Goal: Information Seeking & Learning: Learn about a topic

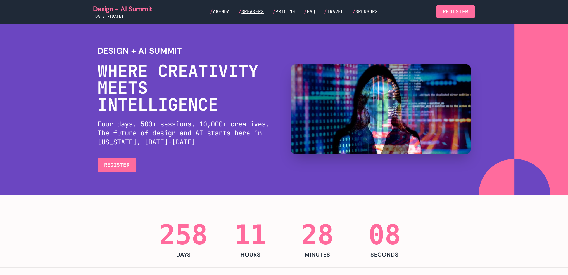
click at [256, 14] on span "Speakers" at bounding box center [252, 12] width 22 height 6
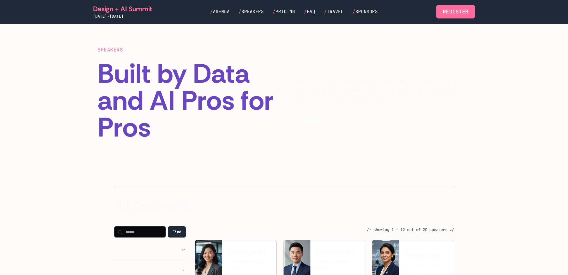
click at [325, 94] on p "Hear from leading experts, researchers and open source contributors from Databr…" at bounding box center [381, 90] width 180 height 27
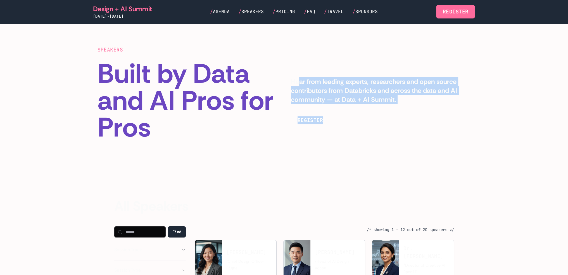
drag, startPoint x: 329, startPoint y: 100, endPoint x: 354, endPoint y: 111, distance: 27.8
click at [354, 111] on div "Hear from leading experts, researchers and open source contributors from Databr…" at bounding box center [381, 102] width 180 height 50
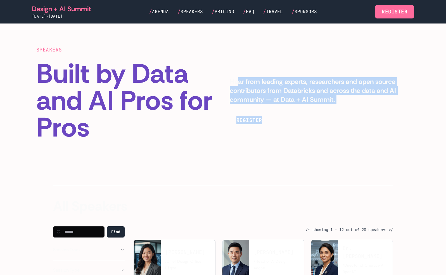
click at [294, 100] on p "Hear from leading experts, researchers and open source contributors from Databr…" at bounding box center [320, 90] width 180 height 27
drag, startPoint x: 366, startPoint y: 106, endPoint x: 255, endPoint y: 79, distance: 114.9
click at [255, 79] on div "Hear from leading experts, researchers and open source contributors from Databr…" at bounding box center [320, 102] width 180 height 50
click at [252, 68] on div "SPEAKERS Built by Data and AI Pros for Pros Hear from leading experts, research…" at bounding box center [222, 93] width 373 height 95
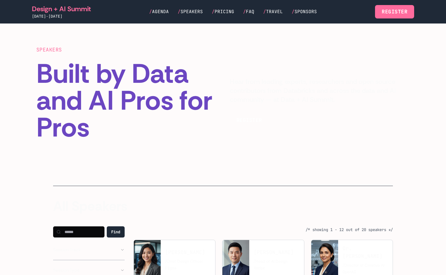
click at [254, 60] on div "SPEAKERS Built by Data and AI Pros for Pros Hear from leading experts, research…" at bounding box center [222, 93] width 373 height 95
click at [270, 69] on div "SPEAKERS Built by Data and AI Pros for Pros Hear from leading experts, research…" at bounding box center [222, 93] width 373 height 95
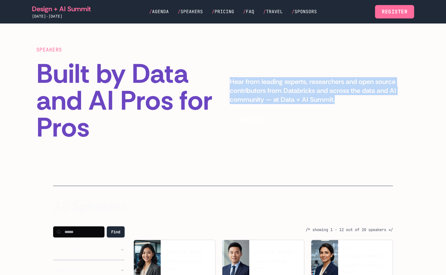
click at [270, 69] on div "SPEAKERS Built by Data and AI Pros for Pros Hear from leading experts, research…" at bounding box center [222, 93] width 373 height 95
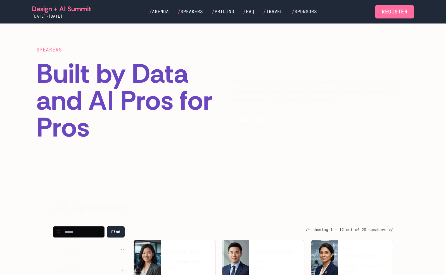
drag, startPoint x: 315, startPoint y: 126, endPoint x: 279, endPoint y: 121, distance: 35.8
click at [312, 130] on div "SPEAKERS Built by Data and AI Pros for Pros Hear from leading experts, research…" at bounding box center [222, 93] width 373 height 95
drag, startPoint x: 285, startPoint y: 137, endPoint x: 311, endPoint y: 152, distance: 29.3
click at [311, 152] on section "SPEAKERS Built by Data and AI Pros for Pros Hear from leading experts, research…" at bounding box center [223, 93] width 446 height 140
drag, startPoint x: 311, startPoint y: 152, endPoint x: 318, endPoint y: 154, distance: 7.9
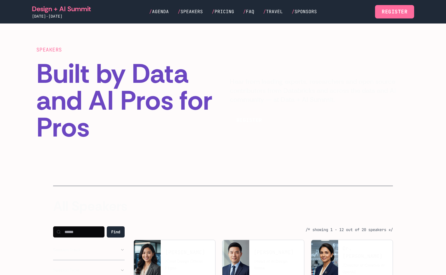
click at [313, 153] on section "SPEAKERS Built by Data and AI Pros for Pros Hear from leading experts, research…" at bounding box center [223, 93] width 446 height 140
drag, startPoint x: 351, startPoint y: 159, endPoint x: 251, endPoint y: 113, distance: 109.9
click at [251, 113] on section "SPEAKERS Built by Data and AI Pros for Pros Hear from leading experts, research…" at bounding box center [223, 93] width 446 height 140
drag, startPoint x: 268, startPoint y: 84, endPoint x: 304, endPoint y: 78, distance: 36.9
click at [268, 84] on p "Hear from leading experts, researchers and open source contributors from Databr…" at bounding box center [320, 90] width 180 height 27
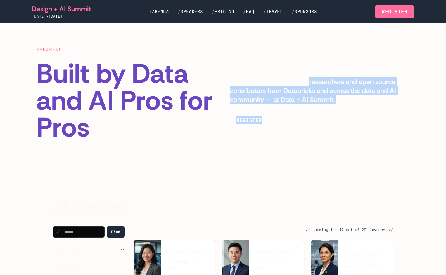
drag, startPoint x: 332, startPoint y: 92, endPoint x: 208, endPoint y: 214, distance: 173.8
click at [363, 170] on main "SPEAKERS Built by Data and AI Pros for Pros Hear from leading experts, research…" at bounding box center [223, 235] width 446 height 425
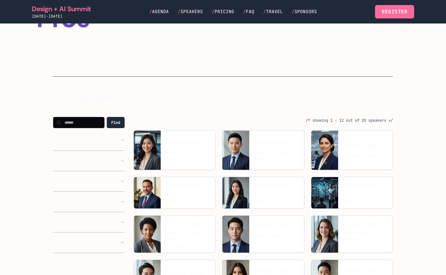
scroll to position [168, 0]
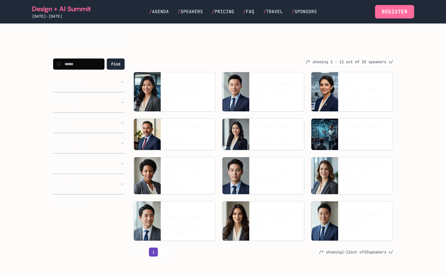
click at [91, 96] on div "Find Session Track Creative AI AI Tools Ethics & AI UX Research Design Systems …" at bounding box center [89, 131] width 72 height 147
click at [88, 88] on div "Session Track Creative AI AI Tools Ethics & AI UX Research Design Systems AI Re…" at bounding box center [89, 84] width 72 height 16
click at [66, 85] on button "Session Track" at bounding box center [89, 81] width 72 height 11
click at [75, 89] on div "Creative AI AI Tools Ethics & AI UX Research Design Systems AI Research Design …" at bounding box center [89, 163] width 72 height 153
click at [75, 82] on button "Session Track" at bounding box center [89, 81] width 72 height 11
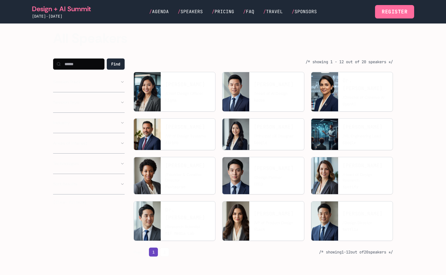
click at [75, 82] on button "Session Track" at bounding box center [89, 81] width 72 height 11
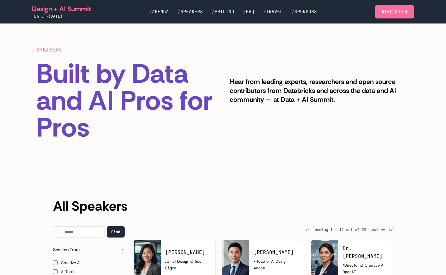
scroll to position [0, 0]
click at [274, 90] on p "Hear from leading experts, researchers and open source contributors from Databr…" at bounding box center [320, 90] width 180 height 27
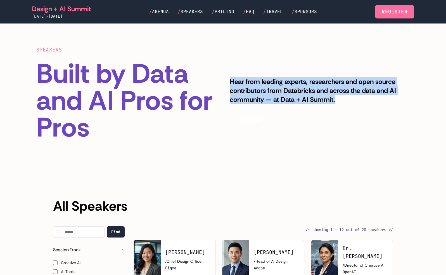
click at [274, 90] on p "Hear from leading experts, researchers and open source contributors from Databr…" at bounding box center [320, 90] width 180 height 27
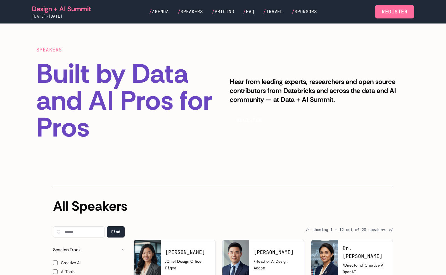
click at [279, 126] on div "REGISTER" at bounding box center [320, 120] width 180 height 15
drag, startPoint x: 286, startPoint y: 151, endPoint x: 357, endPoint y: 182, distance: 78.0
drag, startPoint x: 322, startPoint y: 156, endPoint x: 326, endPoint y: 154, distance: 4.6
click at [322, 156] on section "SPEAKERS Built by Data and AI Pros for Pros Hear from leading experts, research…" at bounding box center [223, 93] width 446 height 140
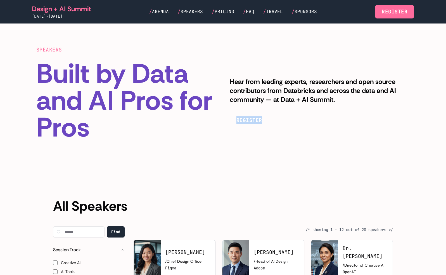
click at [354, 145] on section "SPEAKERS Built by Data and AI Pros for Pros Hear from leading experts, research…" at bounding box center [223, 93] width 446 height 140
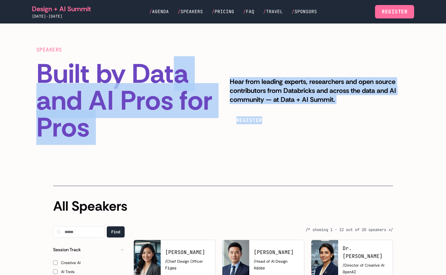
drag, startPoint x: 393, startPoint y: 164, endPoint x: 249, endPoint y: 74, distance: 169.7
click at [291, 71] on div "SPEAKERS Built by Data and AI Pros for Pros Hear from leading experts, research…" at bounding box center [222, 93] width 373 height 95
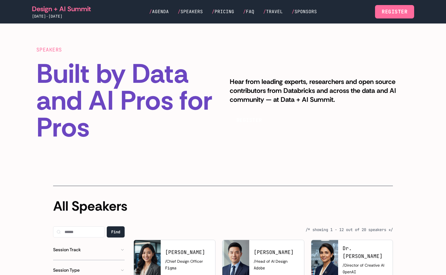
click at [296, 90] on p "Hear from leading experts, researchers and open source contributors from Databr…" at bounding box center [320, 90] width 180 height 27
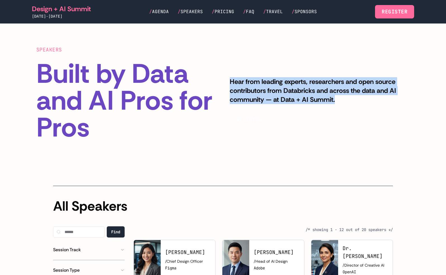
click at [296, 90] on p "Hear from leading experts, researchers and open source contributors from Databr…" at bounding box center [320, 90] width 180 height 27
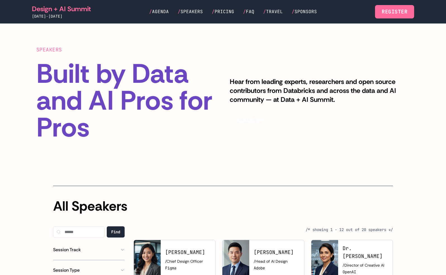
click at [394, 133] on div "SPEAKERS Built by Data and AI Pros for Pros Hear from leading experts, research…" at bounding box center [222, 93] width 373 height 95
click at [332, 74] on div "SPEAKERS Built by Data and AI Pros for Pros Hear from leading experts, research…" at bounding box center [222, 93] width 373 height 95
click at [323, 84] on p "Hear from leading experts, researchers and open source contributors from Databr…" at bounding box center [320, 90] width 180 height 27
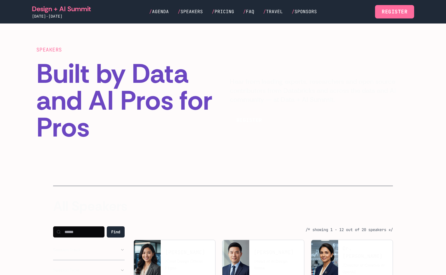
click at [340, 143] on section "SPEAKERS Built by Data and AI Pros for Pros Hear from leading experts, research…" at bounding box center [223, 93] width 446 height 140
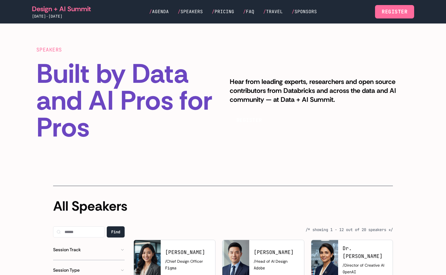
click at [92, 60] on h1 "Built by Data and AI Pros for Pros" at bounding box center [126, 100] width 180 height 80
